Goal: Information Seeking & Learning: Learn about a topic

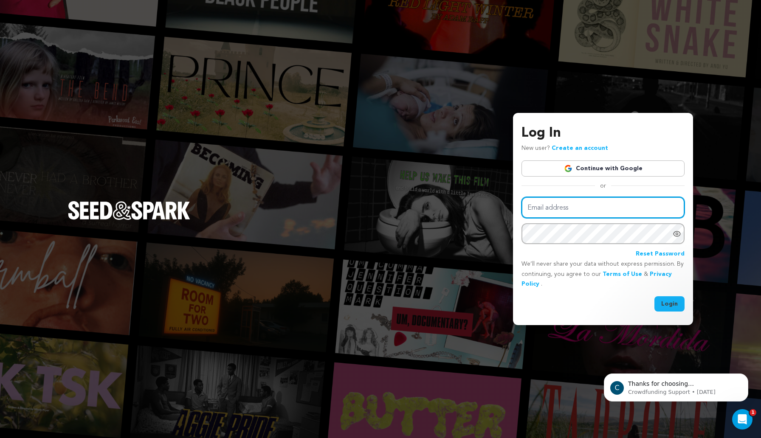
click at [567, 215] on input "Email address" at bounding box center [603, 208] width 163 height 22
type input "jgrant272@gmail.com"
click at [667, 304] on button "Login" at bounding box center [670, 304] width 30 height 15
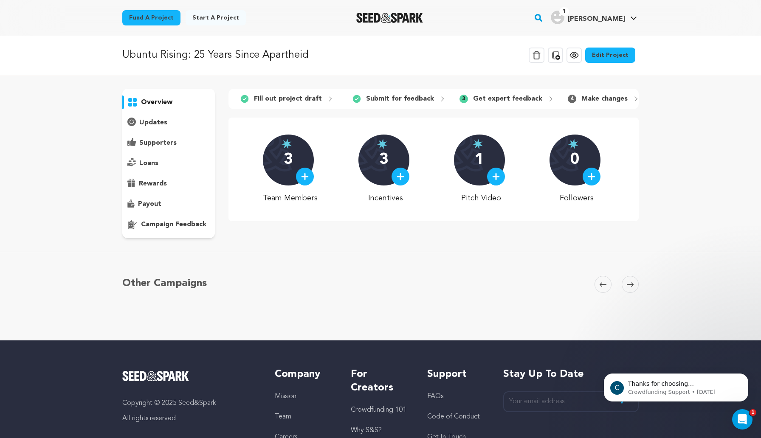
click at [506, 98] on p "Get expert feedback" at bounding box center [507, 99] width 69 height 10
click at [184, 226] on p "campaign feedback" at bounding box center [173, 225] width 65 height 10
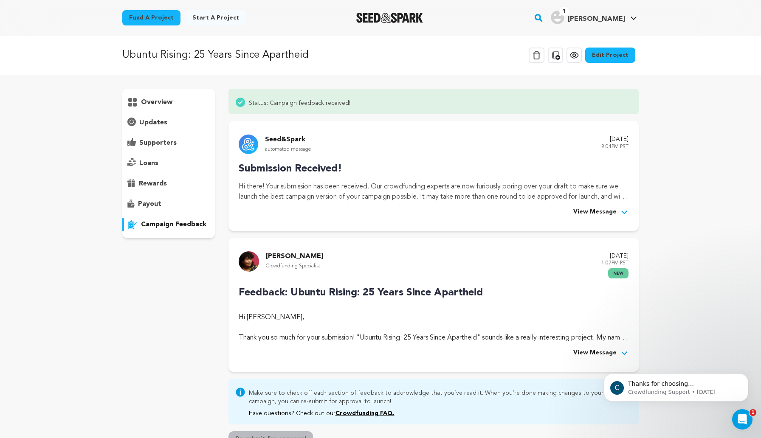
click at [610, 354] on span "View Message" at bounding box center [595, 353] width 43 height 10
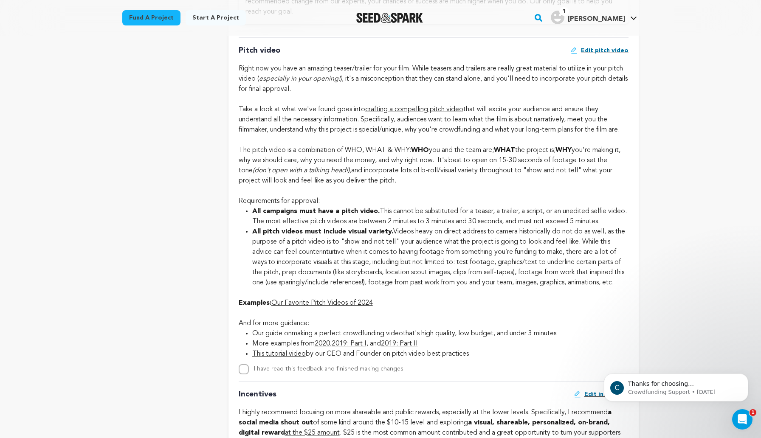
scroll to position [883, 0]
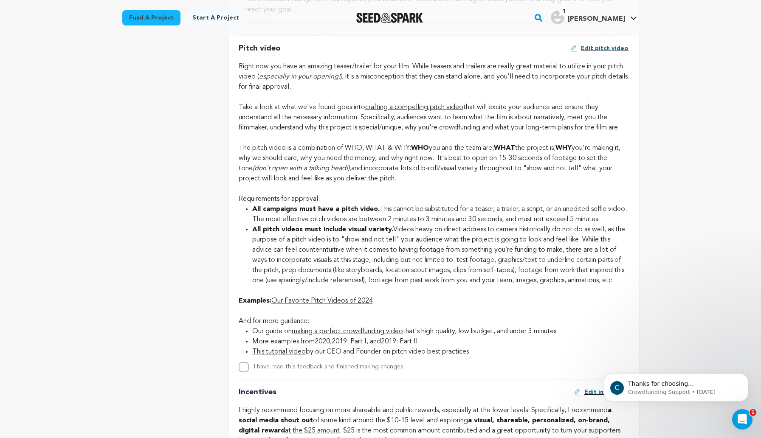
click at [344, 305] on link "Our Favorite Pitch Videos of 2024" at bounding box center [322, 301] width 102 height 7
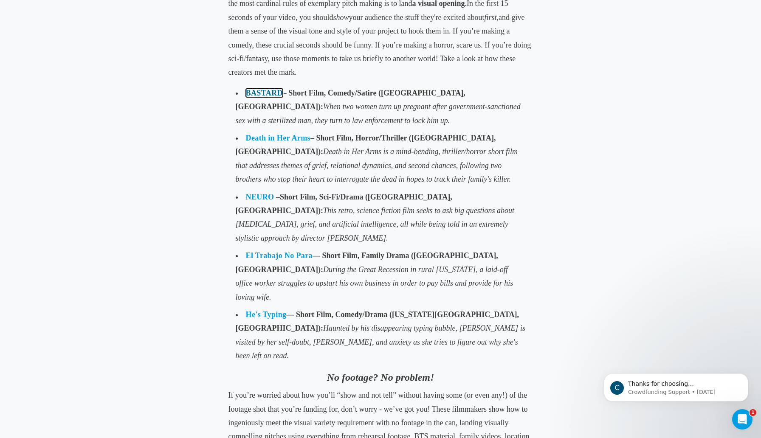
click at [268, 95] on link "BASTARD" at bounding box center [264, 93] width 37 height 8
click at [266, 196] on b "NEURO" at bounding box center [260, 197] width 28 height 8
click at [257, 311] on link "He's Typing" at bounding box center [266, 315] width 41 height 8
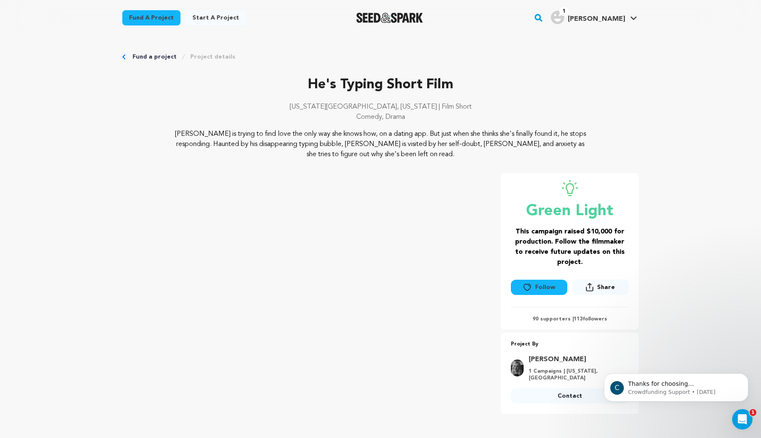
scroll to position [20, 0]
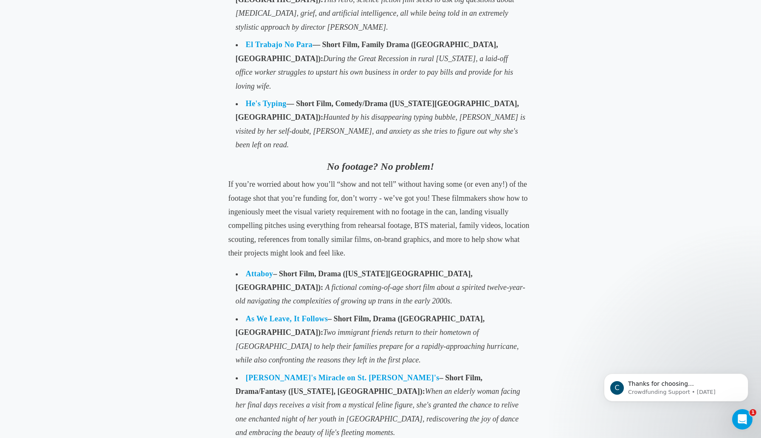
scroll to position [823, 0]
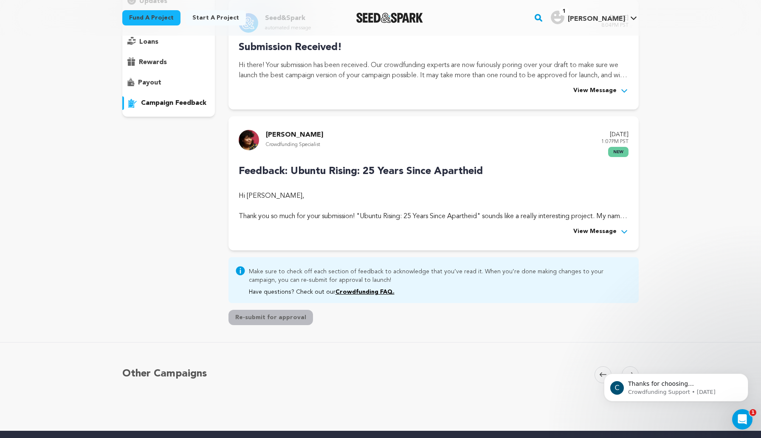
click at [345, 145] on div "Rocco Garrison Crowdfunding Specialist September 16, 2025 1:07PM PST new" at bounding box center [434, 144] width 390 height 28
click at [613, 236] on span "View Message" at bounding box center [595, 232] width 43 height 10
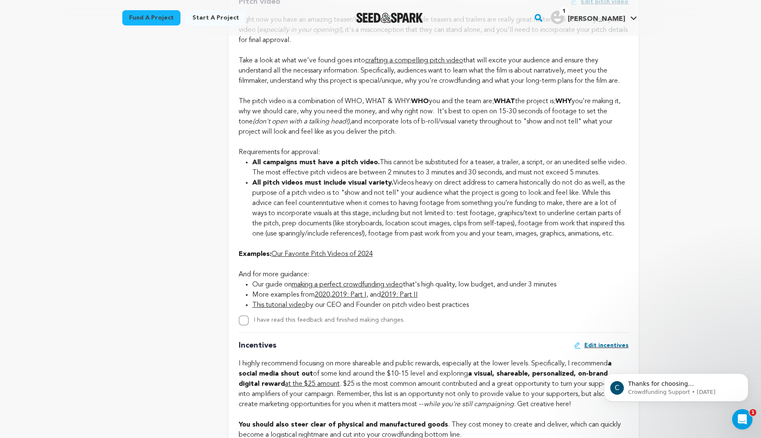
scroll to position [931, 0]
click at [398, 287] on link "making a perfect crowdfunding video" at bounding box center [347, 283] width 111 height 7
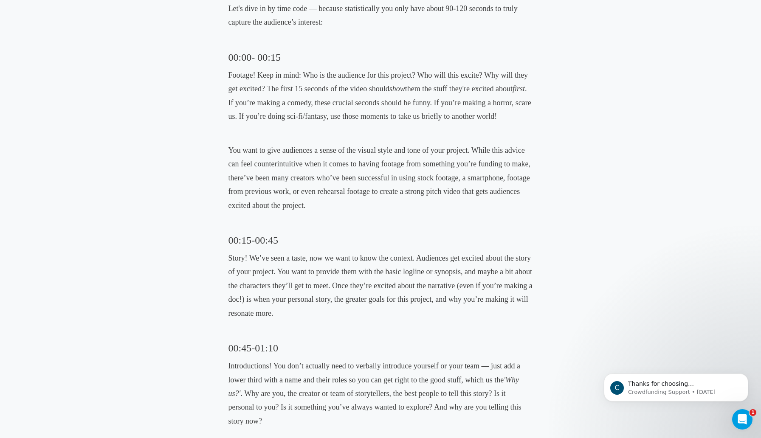
scroll to position [580, 0]
